Goal: Entertainment & Leisure: Consume media (video, audio)

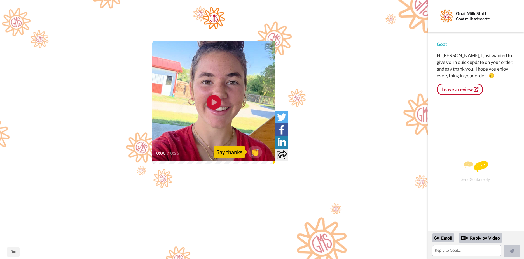
click at [214, 102] on icon "Play/Pause" at bounding box center [214, 102] width 15 height 27
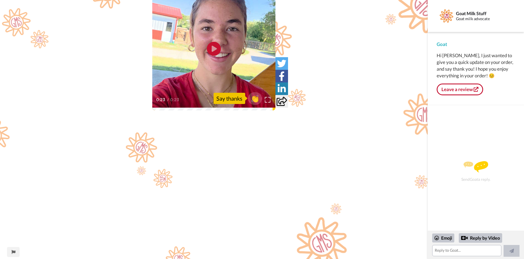
scroll to position [56, 0]
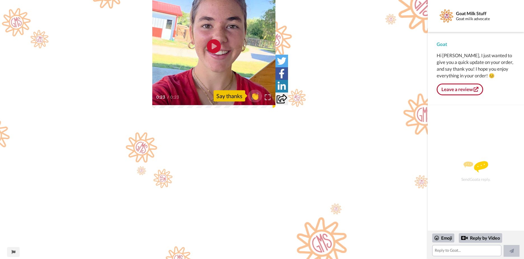
click at [95, 164] on div "CC Play/Pause 0:23 / 0:23 👏 Say thanks" at bounding box center [214, 154] width 428 height 406
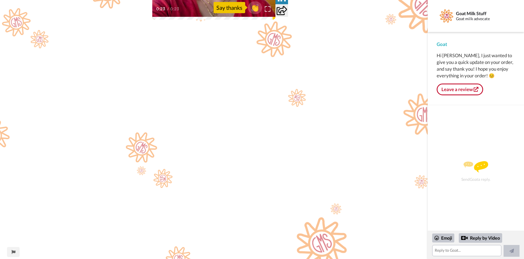
scroll to position [154, 0]
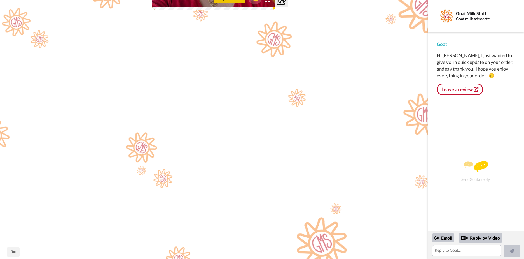
click at [108, 194] on div "CC Play/Pause 0:23 / 0:23 👏 Say thanks" at bounding box center [214, 56] width 428 height 406
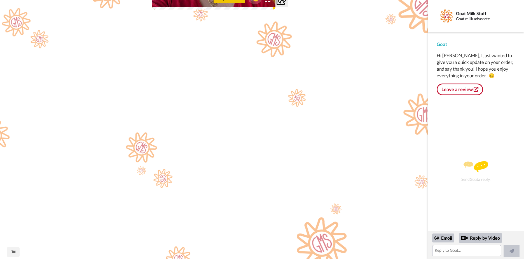
click at [86, 219] on div "CC Play/Pause 0:23 / 0:23 👏 Say thanks" at bounding box center [214, 56] width 428 height 406
click at [95, 211] on div "CC Play/Pause 0:23 / 0:23 👏 Say thanks" at bounding box center [214, 56] width 428 height 406
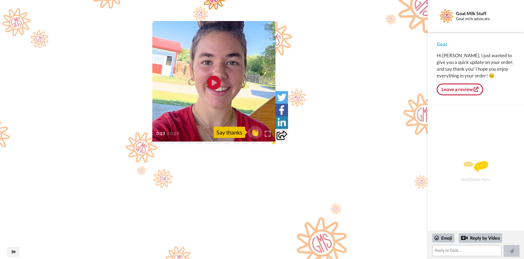
scroll to position [0, 0]
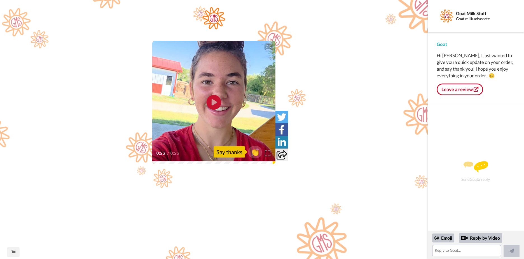
click at [213, 104] on icon "Play/Pause" at bounding box center [214, 102] width 15 height 27
